Goal: Information Seeking & Learning: Check status

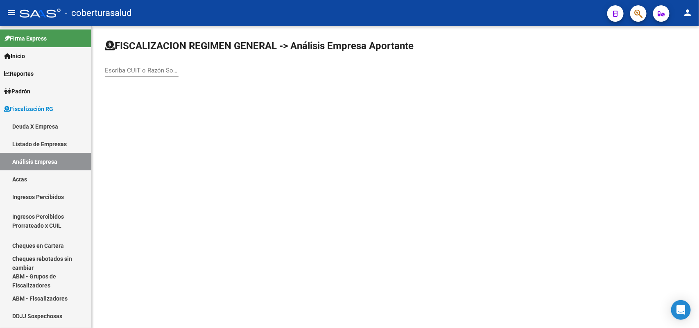
click at [165, 68] on input "Escriba CUIT o Razón Social para buscar" at bounding box center [142, 70] width 74 height 7
paste input "30708956291"
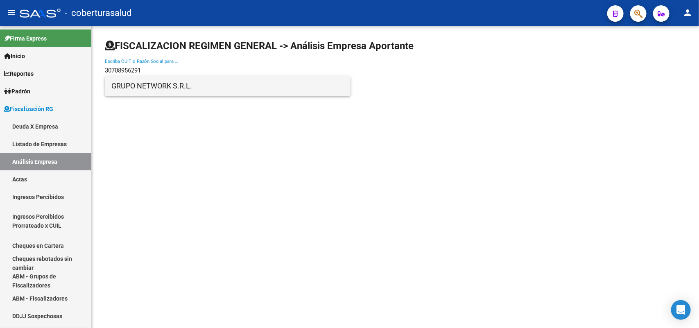
type input "30708956291"
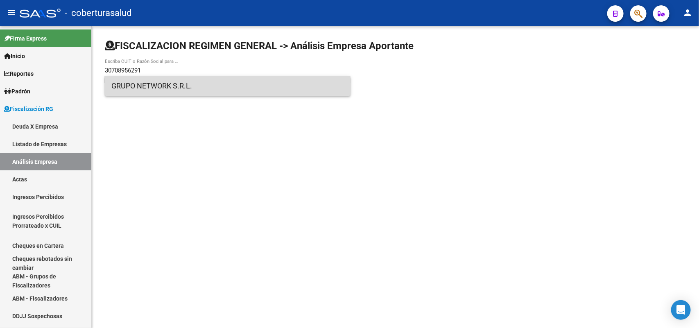
click at [138, 88] on span "GRUPO NETWORK S.R.L." at bounding box center [227, 86] width 233 height 20
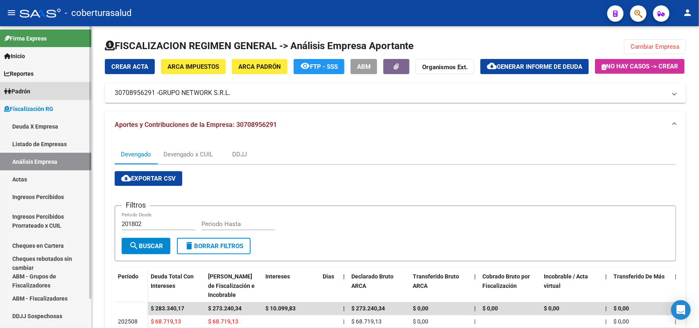
click at [38, 88] on link "Padrón" at bounding box center [45, 91] width 91 height 18
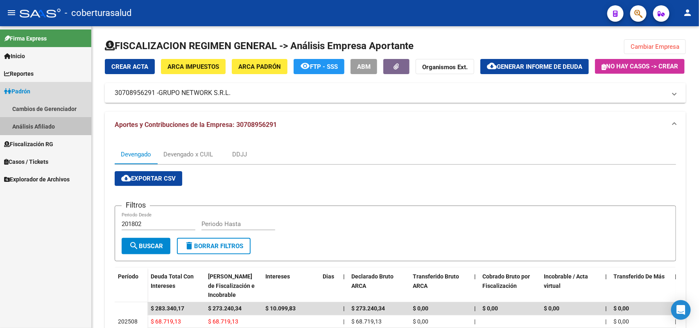
click at [28, 125] on link "Análisis Afiliado" at bounding box center [45, 127] width 91 height 18
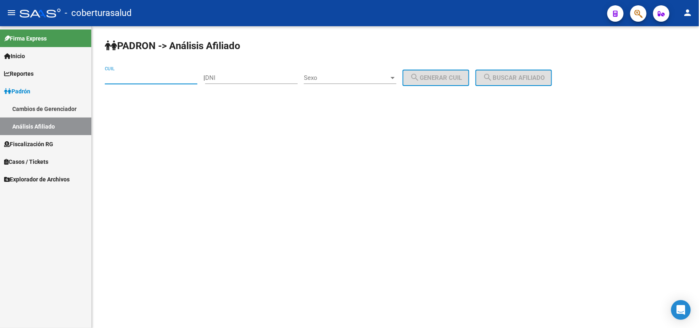
click at [146, 78] on input "CUIL" at bounding box center [151, 77] width 93 height 7
paste input "27-24059197-4"
type input "27-24059197-4"
click at [244, 73] on div "DNI" at bounding box center [251, 75] width 93 height 18
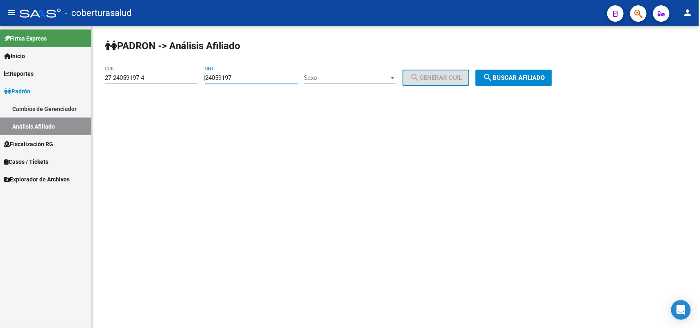
type input "24059197"
click at [519, 78] on span "search Buscar afiliado" at bounding box center [514, 77] width 62 height 7
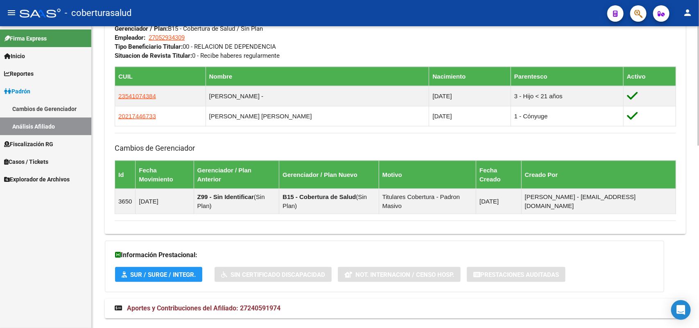
scroll to position [459, 0]
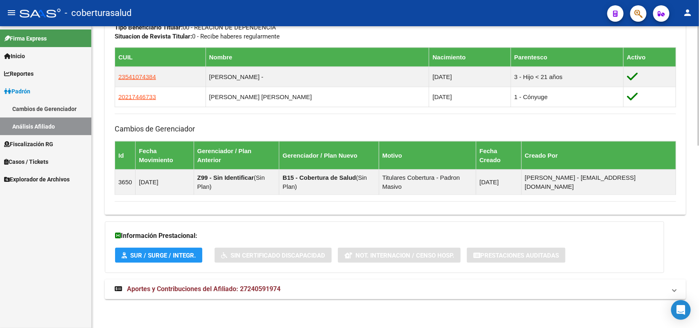
click at [186, 293] on span "Aportes y Contribuciones del Afiliado: 27240591974" at bounding box center [204, 290] width 154 height 8
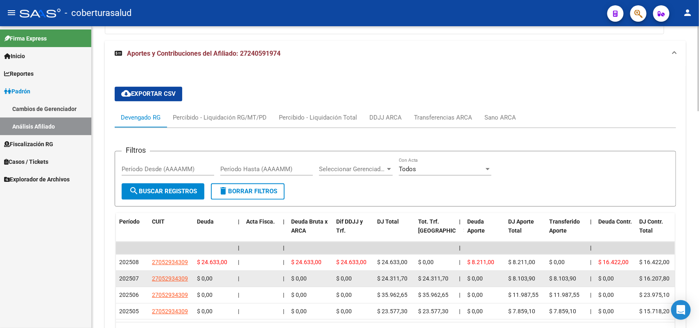
scroll to position [768, 0]
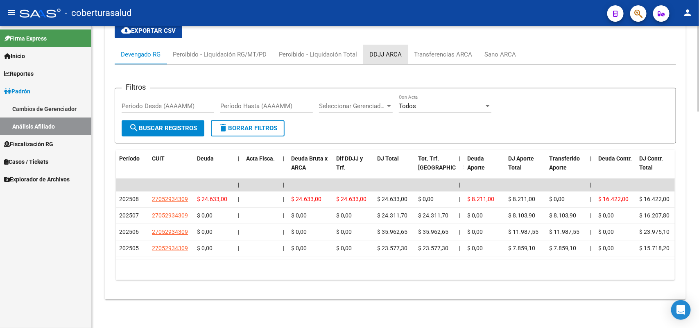
click at [381, 50] on div "DDJJ ARCA" at bounding box center [385, 54] width 32 height 9
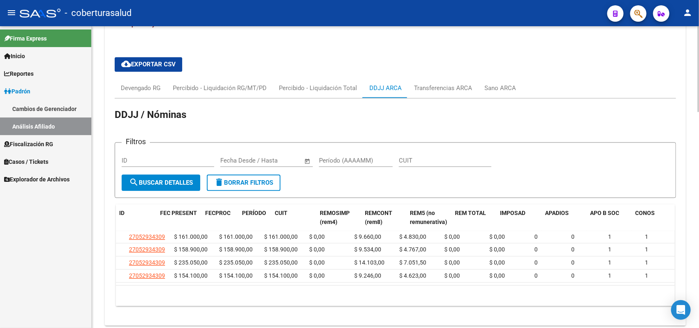
scroll to position [0, 0]
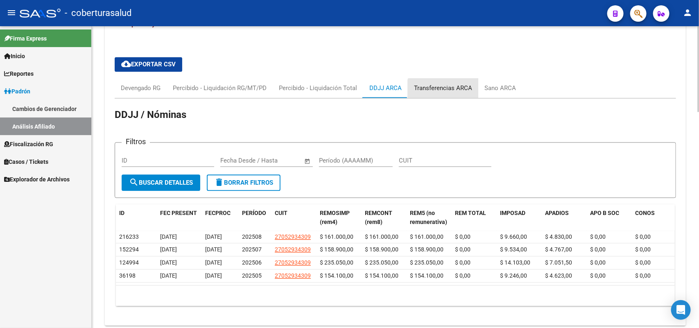
click at [445, 93] on div "Transferencias ARCA" at bounding box center [443, 88] width 58 height 9
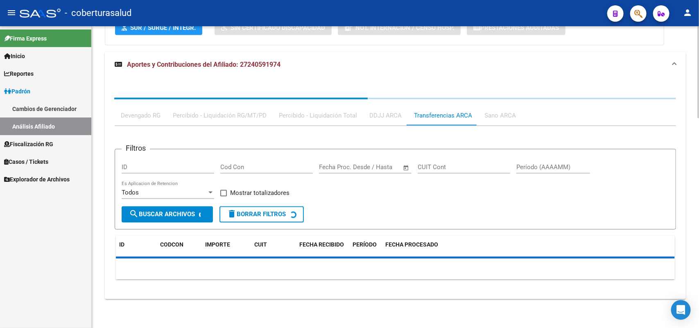
scroll to position [726, 0]
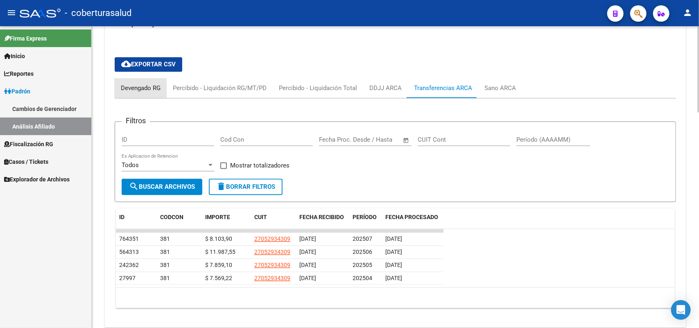
click at [130, 91] on div "Devengado RG" at bounding box center [141, 88] width 40 height 9
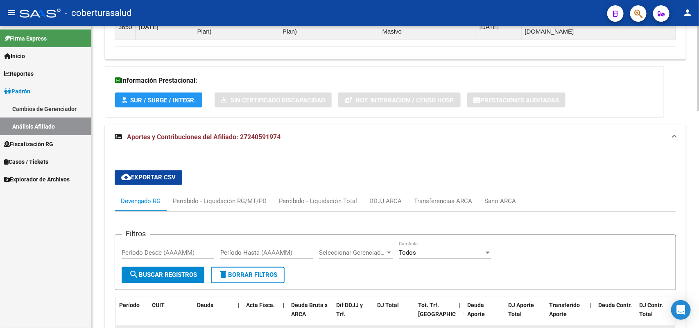
scroll to position [573, 0]
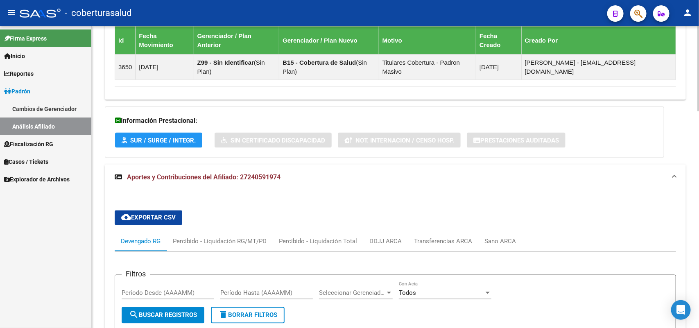
click at [149, 219] on span "cloud_download Exportar CSV" at bounding box center [148, 217] width 54 height 7
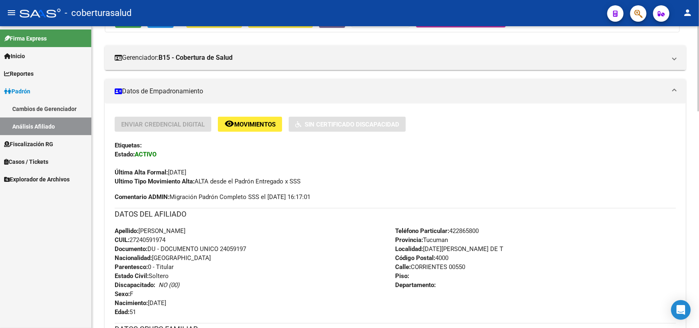
scroll to position [112, 0]
